Goal: Transaction & Acquisition: Purchase product/service

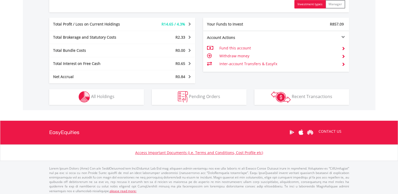
scroll to position [271, 0]
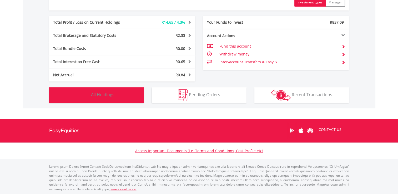
click at [110, 92] on span "All Holdings" at bounding box center [102, 95] width 23 height 6
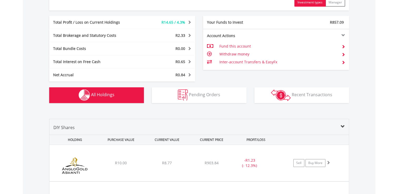
scroll to position [390, 0]
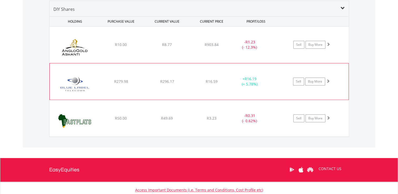
click at [120, 47] on span "R279.98" at bounding box center [121, 44] width 12 height 5
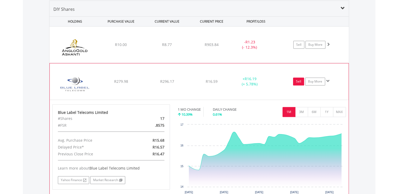
click at [300, 80] on link "Sell" at bounding box center [298, 82] width 11 height 8
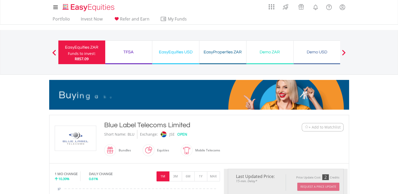
type input "******"
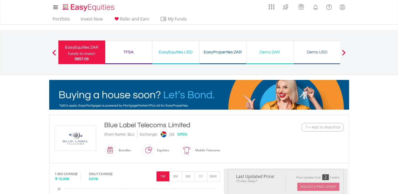
type input "******"
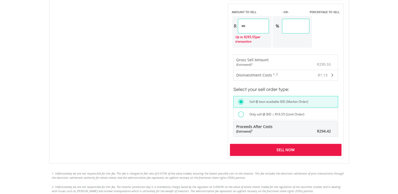
scroll to position [342, 0]
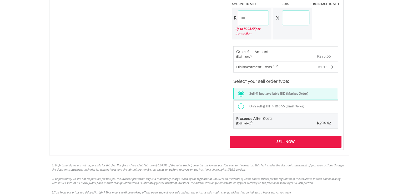
click at [283, 139] on div "Sell Now" at bounding box center [286, 142] width 112 height 12
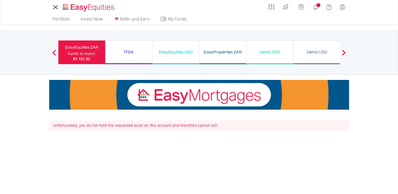
scroll to position [112, 0]
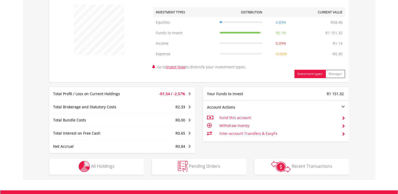
scroll to position [237, 0]
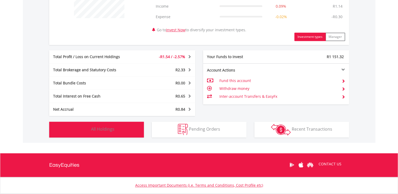
click at [102, 126] on button "Holdings All Holdings" at bounding box center [96, 130] width 95 height 16
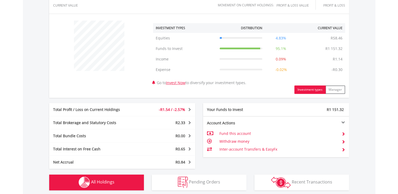
scroll to position [179, 0]
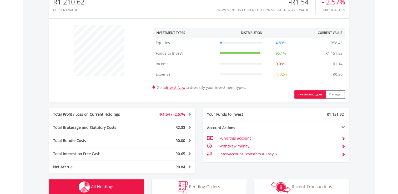
click at [107, 185] on span "All Holdings" at bounding box center [102, 187] width 23 height 6
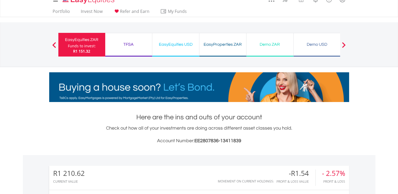
scroll to position [0, 0]
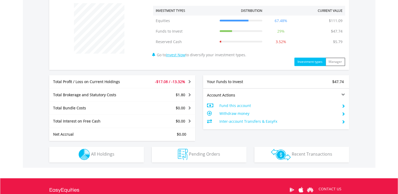
scroll to position [211, 0]
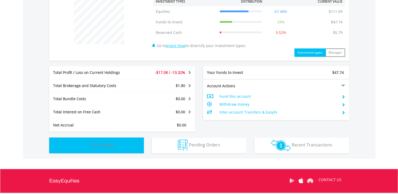
click at [98, 144] on span "All Holdings" at bounding box center [102, 145] width 23 height 6
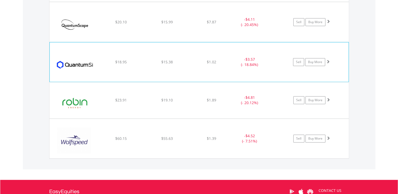
scroll to position [432, 0]
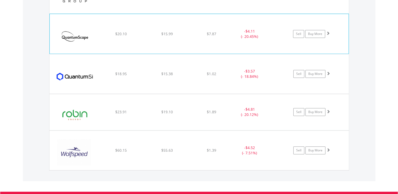
click at [68, 35] on img at bounding box center [74, 37] width 45 height 32
